Goal: Transaction & Acquisition: Purchase product/service

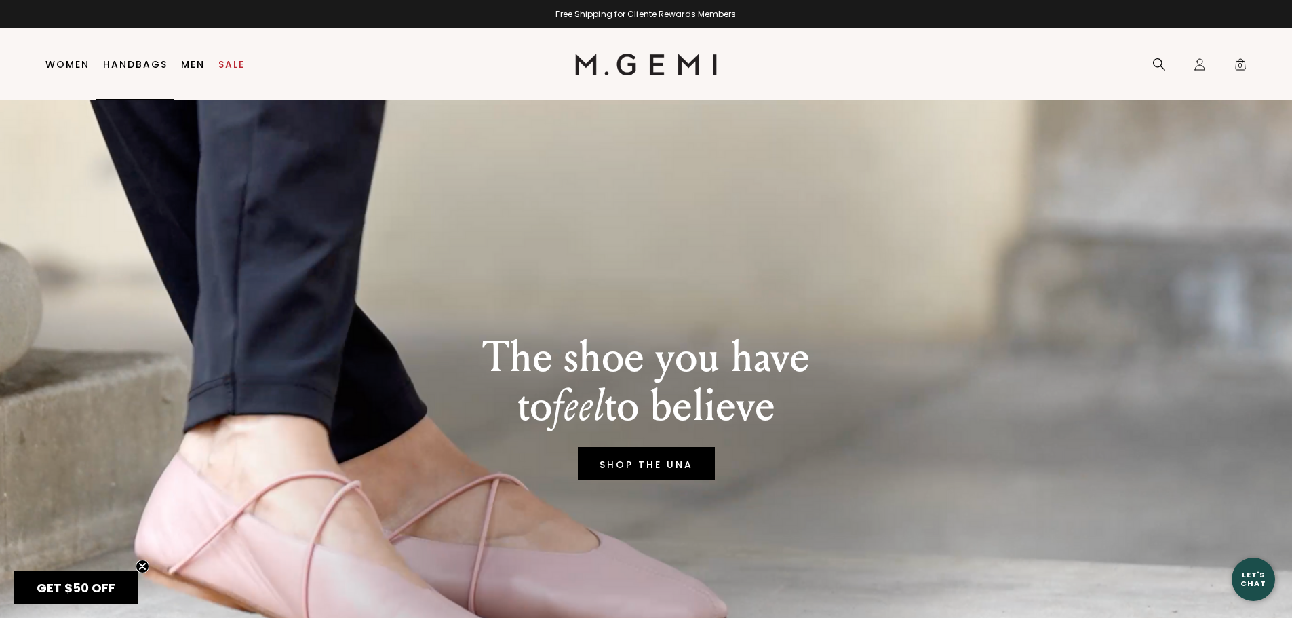
click at [149, 63] on link "Handbags" at bounding box center [135, 64] width 64 height 11
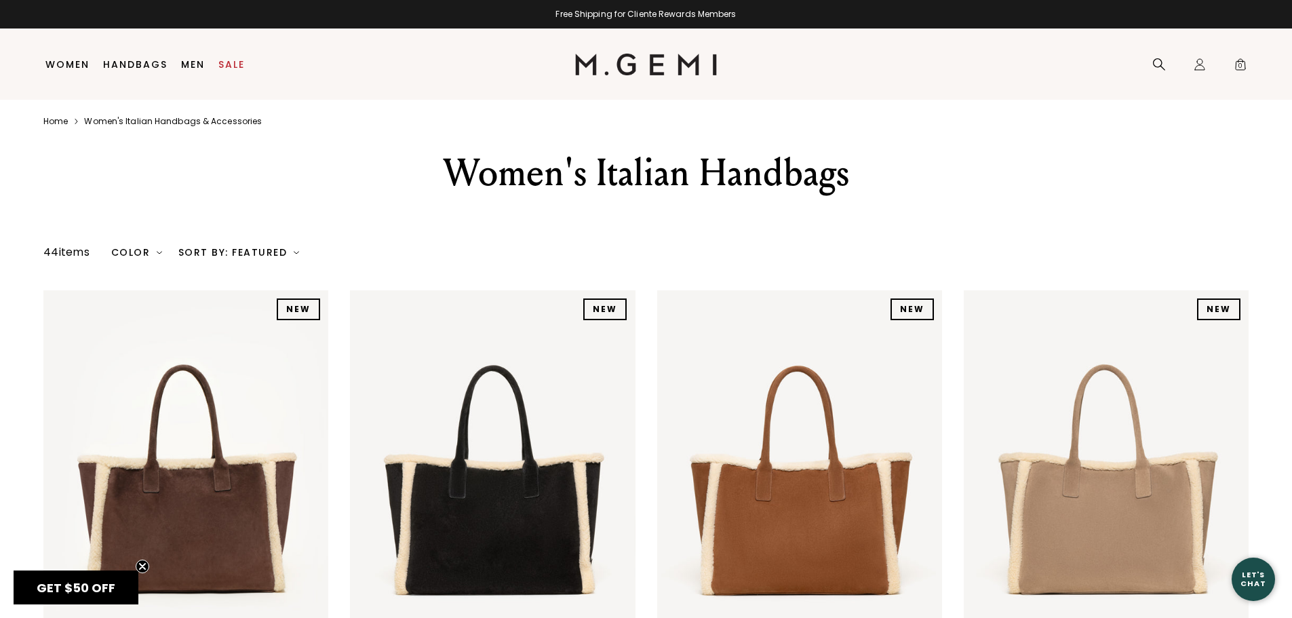
click at [294, 251] on img at bounding box center [296, 252] width 5 height 5
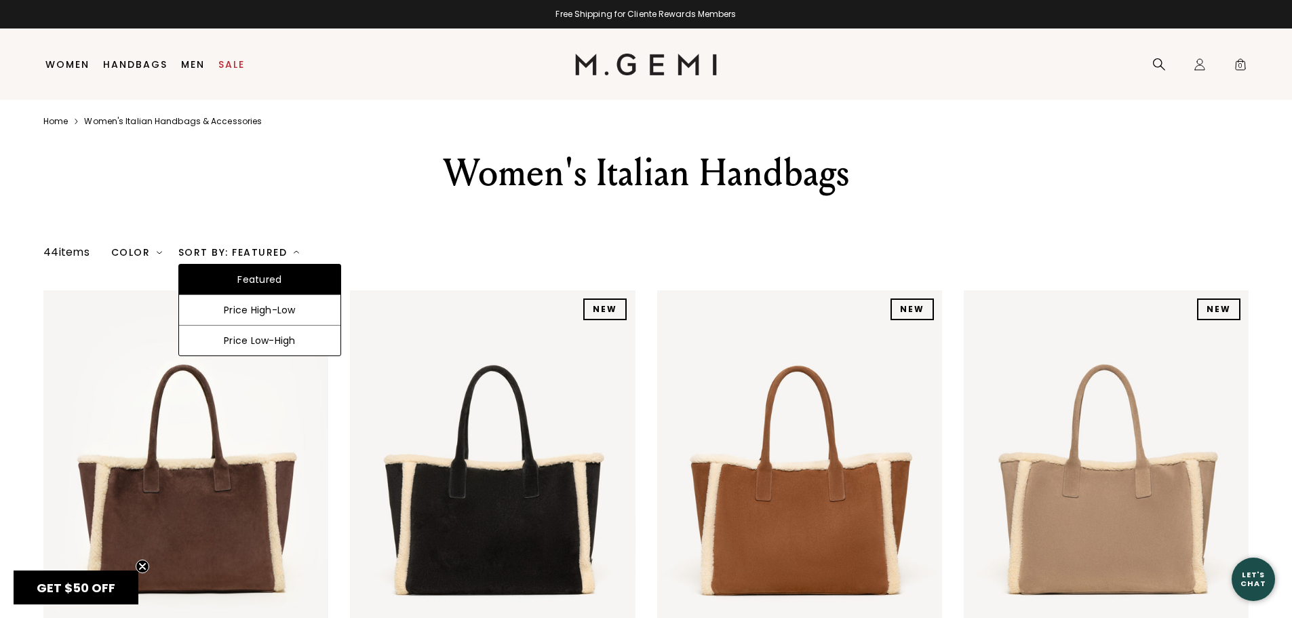
click at [294, 251] on img at bounding box center [296, 252] width 5 height 5
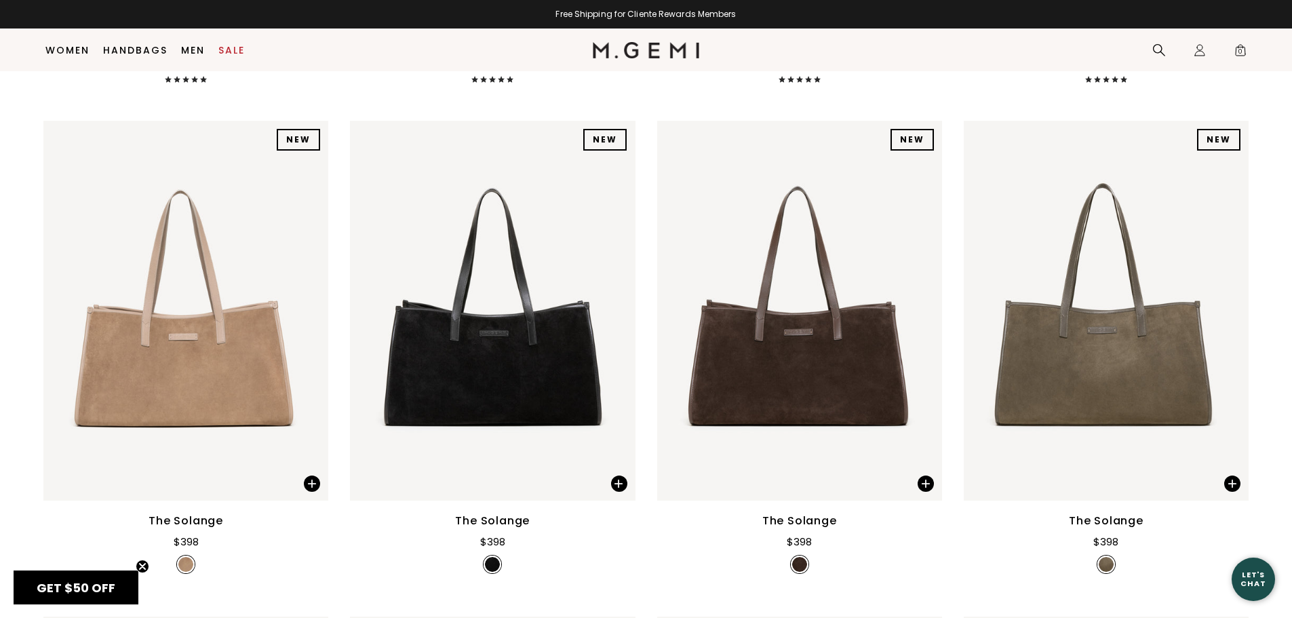
scroll to position [650, 0]
click at [794, 373] on img at bounding box center [799, 310] width 285 height 380
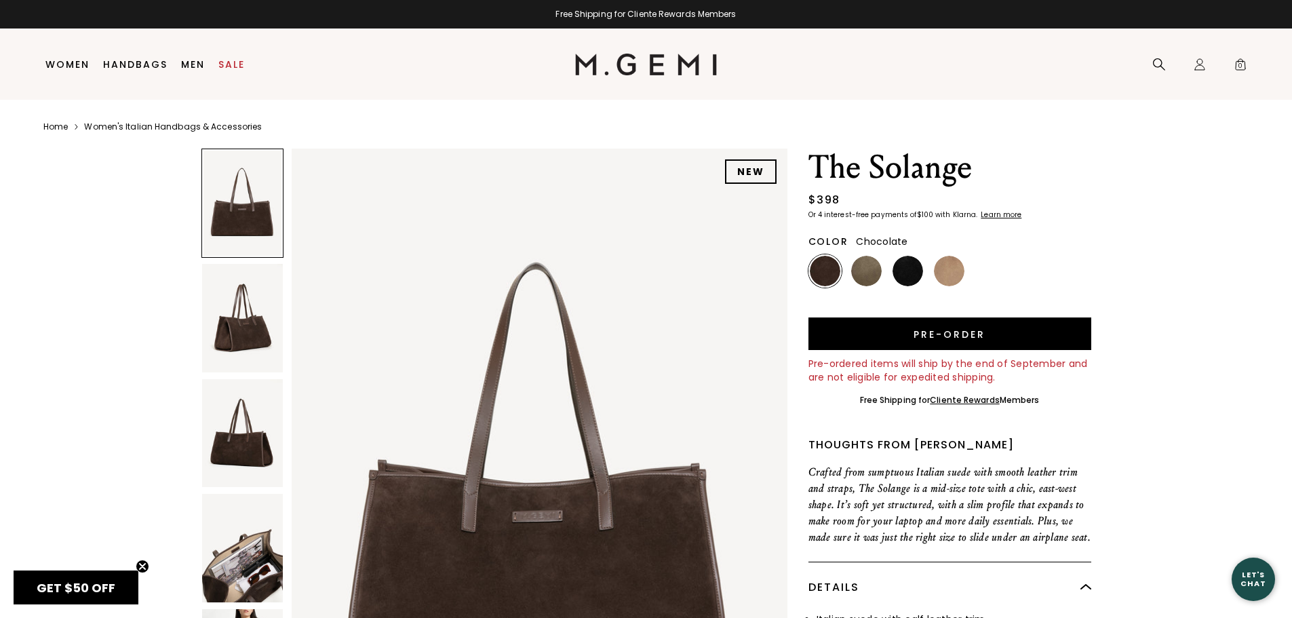
click at [228, 316] on img at bounding box center [242, 318] width 81 height 108
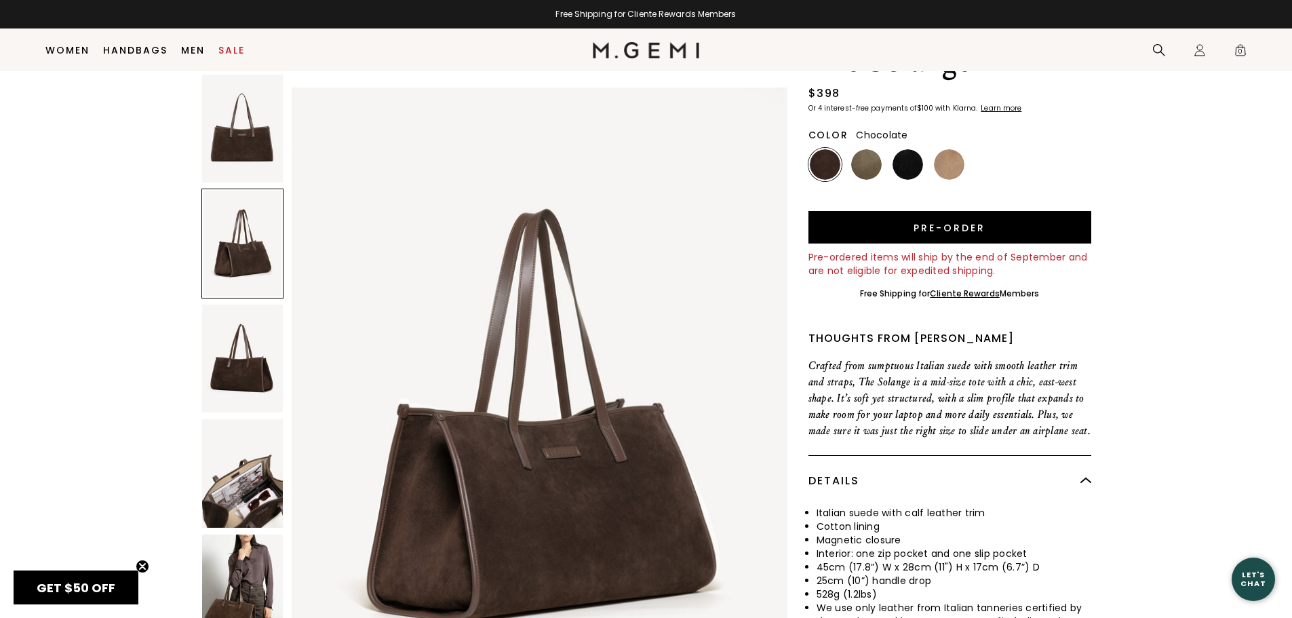
scroll to position [107, 0]
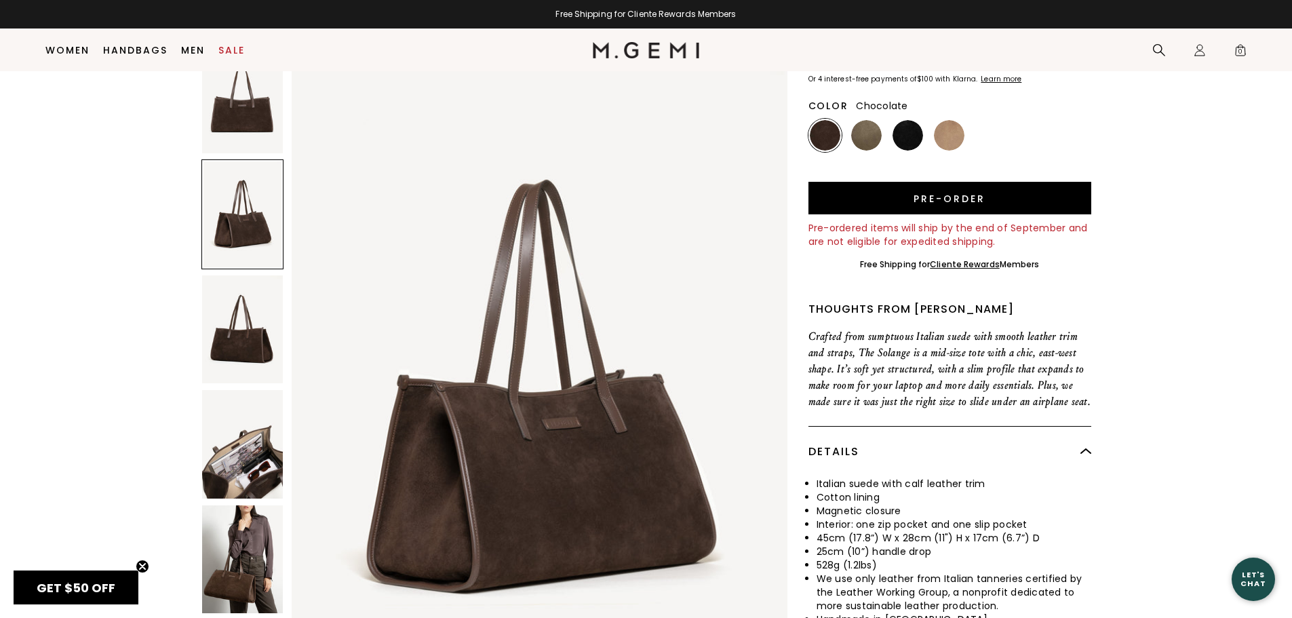
click at [229, 336] on img at bounding box center [242, 329] width 81 height 108
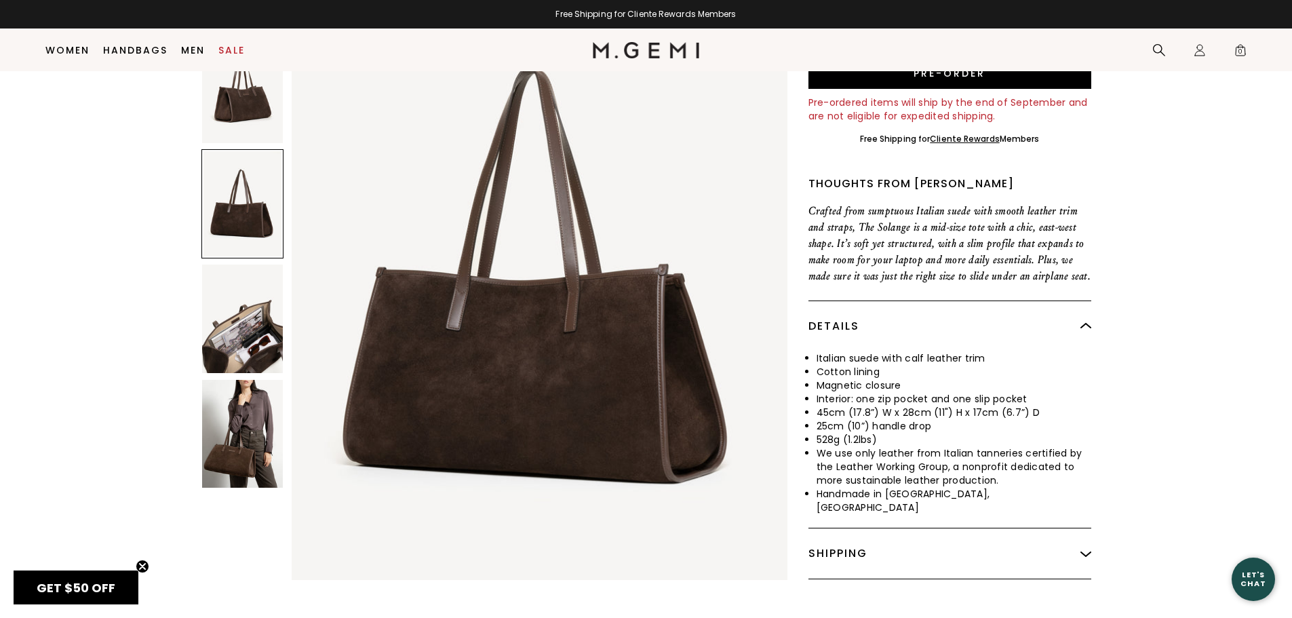
scroll to position [243, 0]
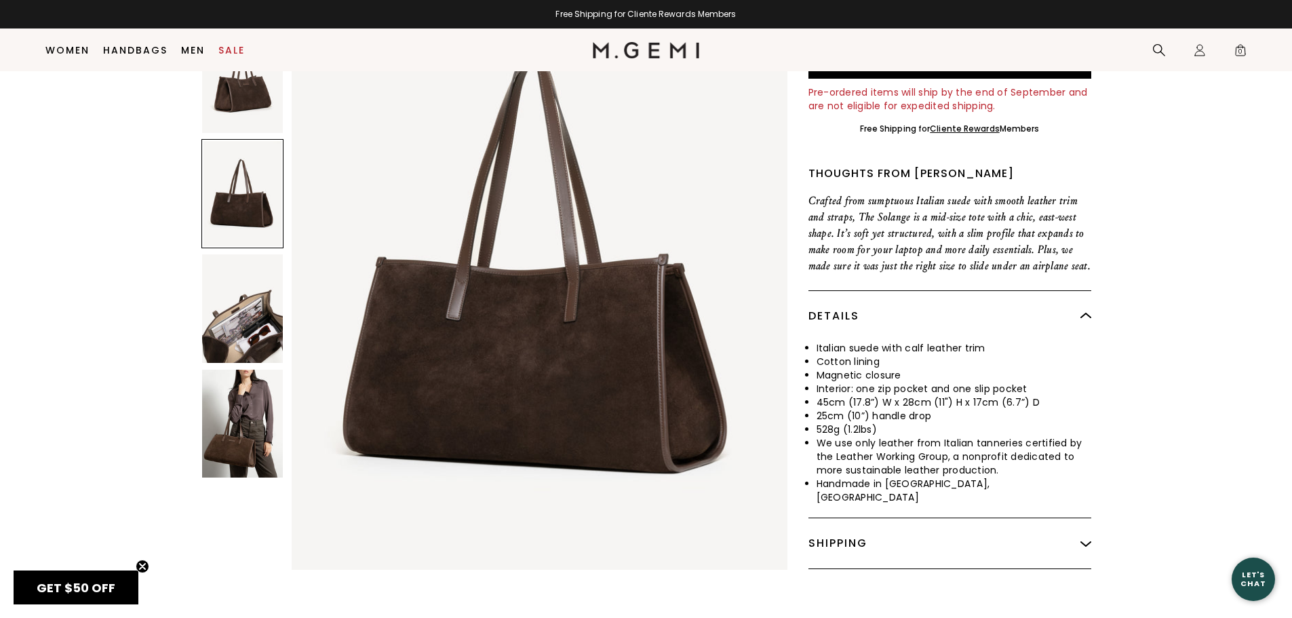
click at [229, 336] on img at bounding box center [242, 308] width 81 height 108
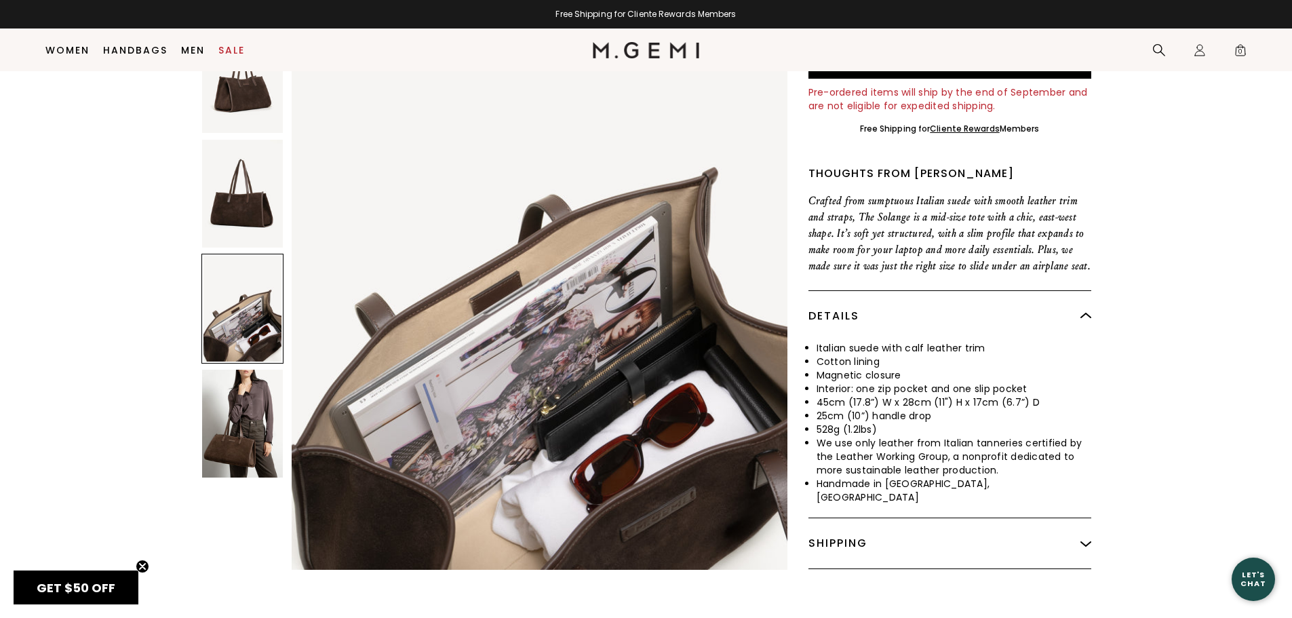
scroll to position [1982, 0]
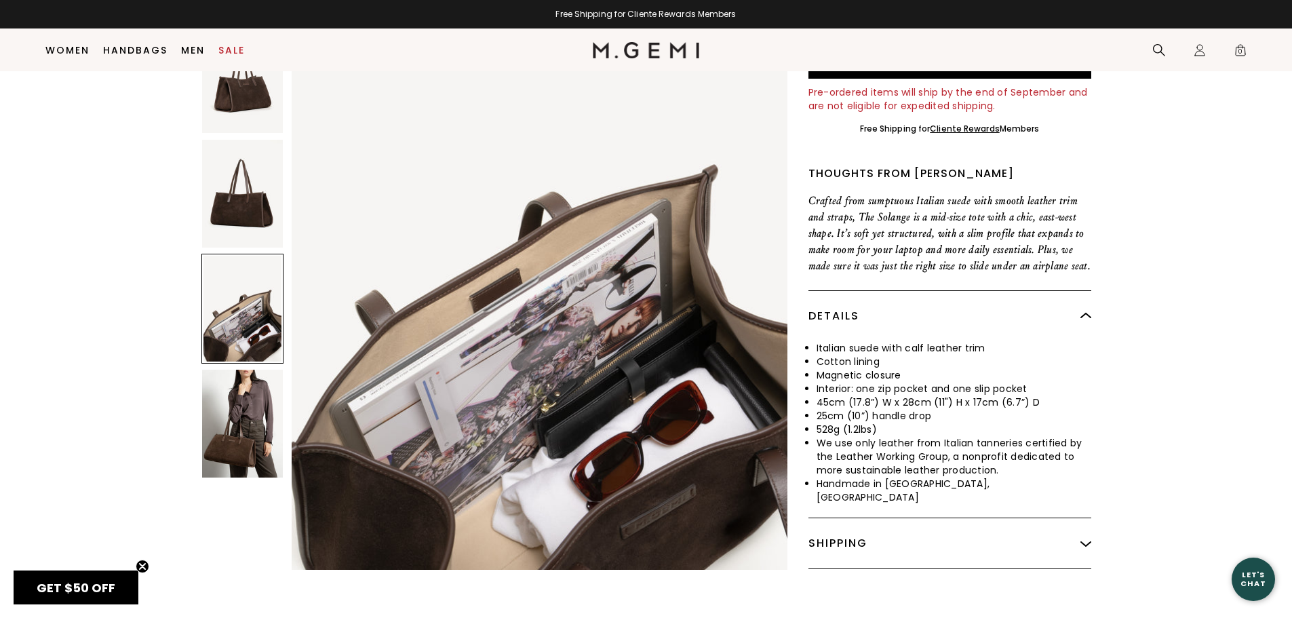
click at [223, 413] on img at bounding box center [242, 423] width 81 height 108
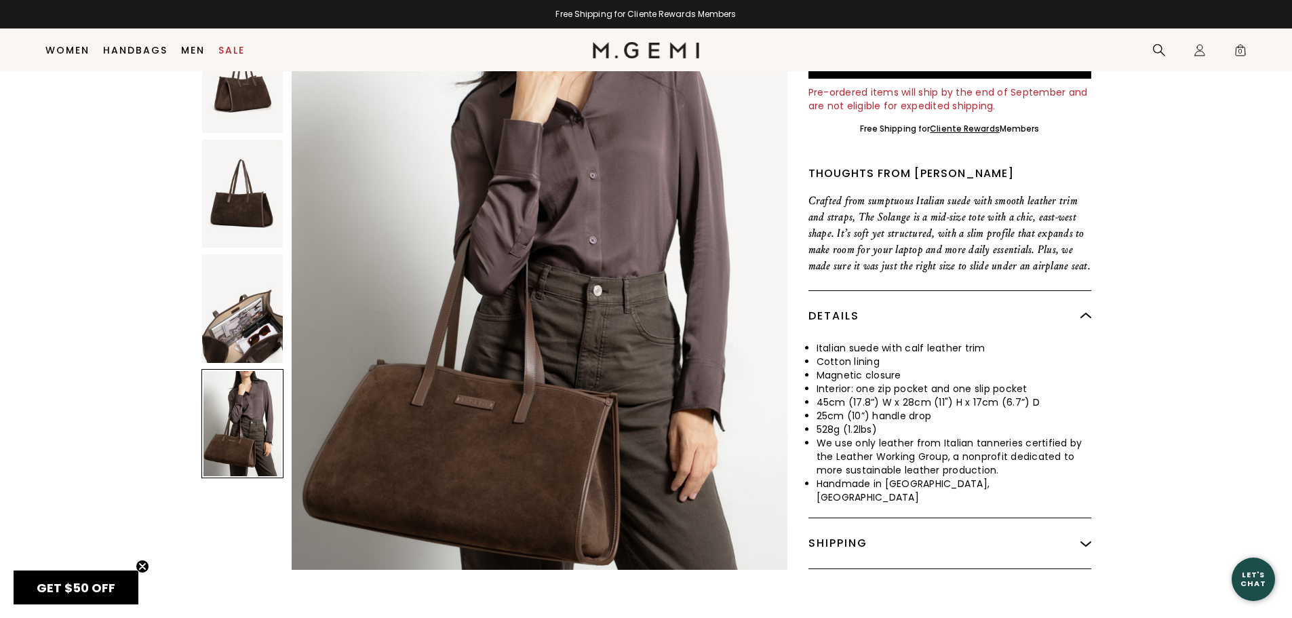
scroll to position [2642, 0]
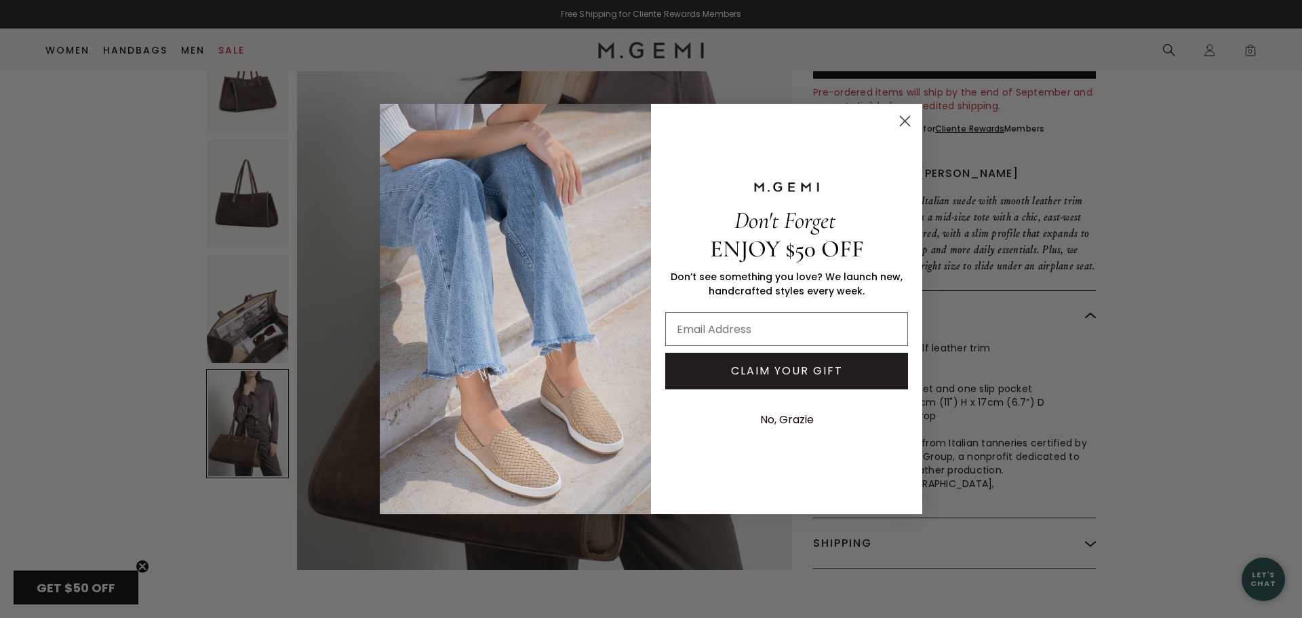
click at [908, 124] on icon "Close dialog" at bounding box center [905, 121] width 9 height 9
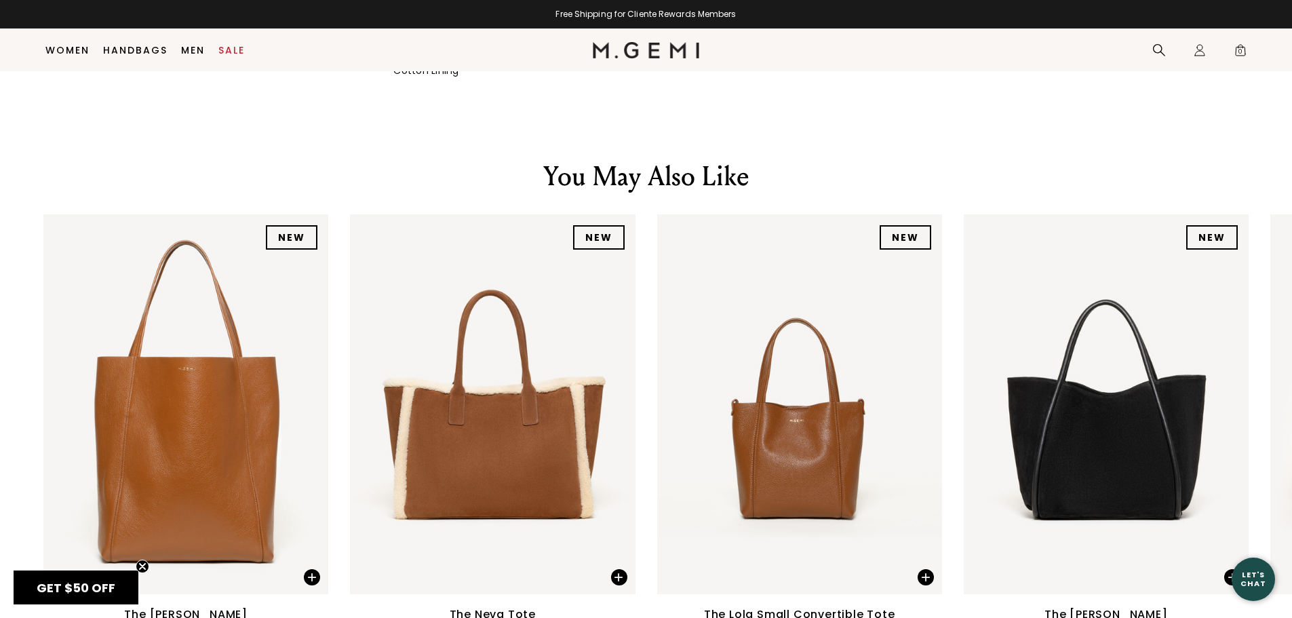
scroll to position [1871, 0]
